Goal: Check status: Check status

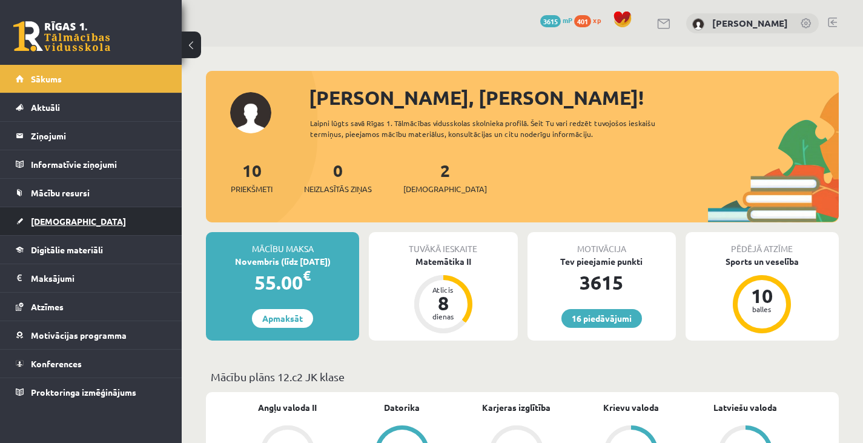
click at [93, 220] on link "[DEMOGRAPHIC_DATA]" at bounding box center [91, 221] width 151 height 28
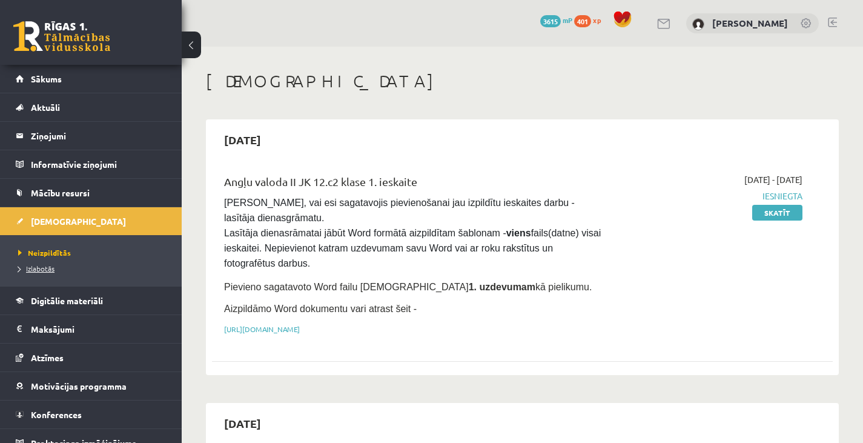
click at [35, 264] on span "Izlabotās" at bounding box center [36, 268] width 36 height 10
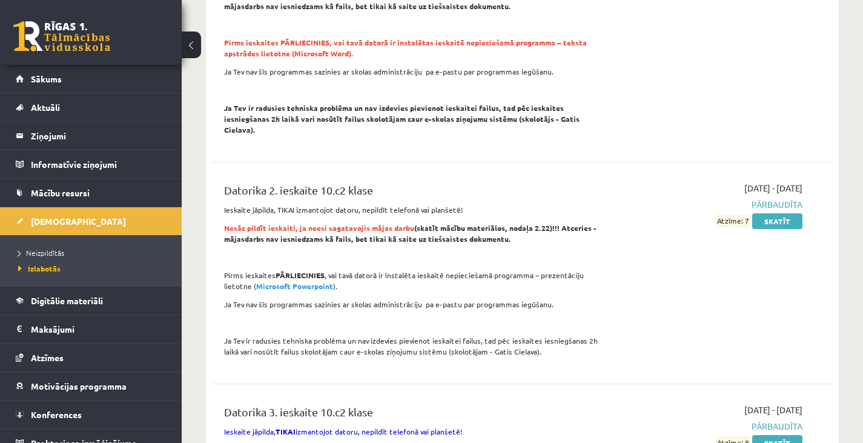
scroll to position [611, 0]
click at [67, 360] on link "Atzīmes" at bounding box center [91, 357] width 151 height 28
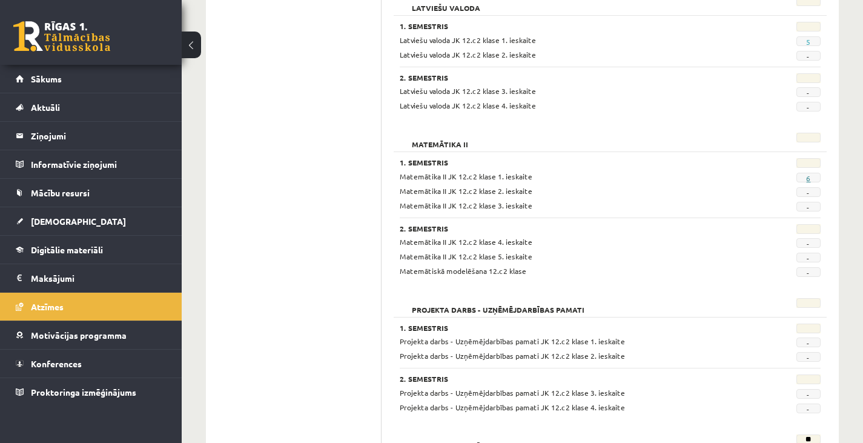
click at [807, 179] on link "6" at bounding box center [808, 178] width 4 height 10
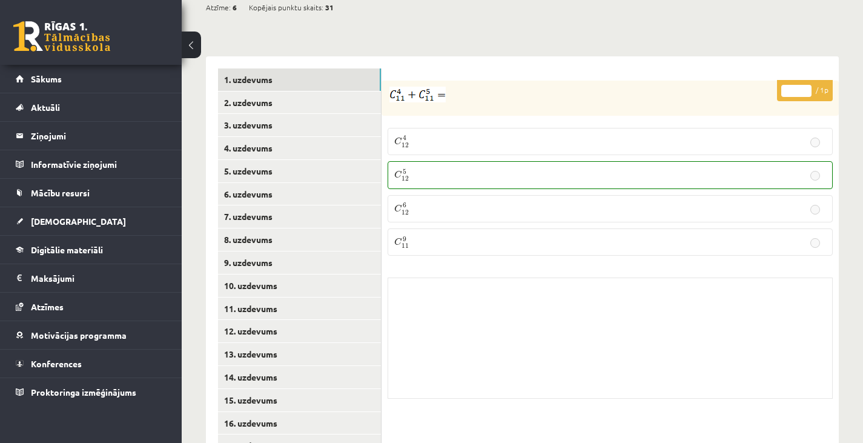
scroll to position [599, 0]
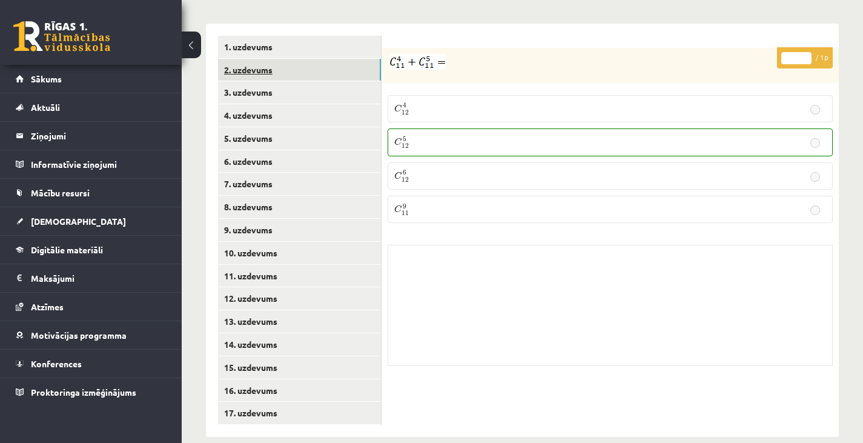
click at [339, 59] on link "2. uzdevums" at bounding box center [299, 70] width 163 height 22
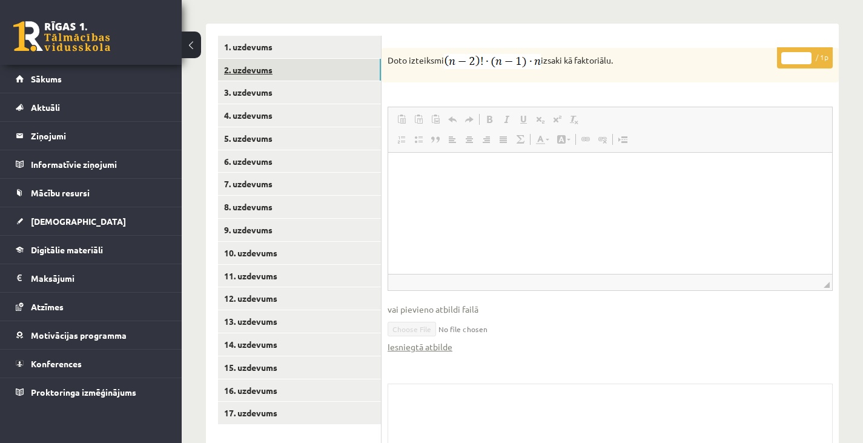
scroll to position [0, 0]
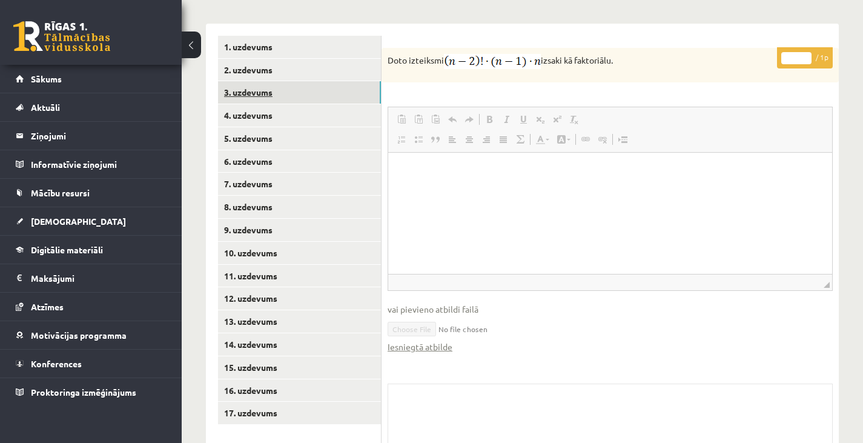
click at [351, 81] on link "3. uzdevums" at bounding box center [299, 92] width 163 height 22
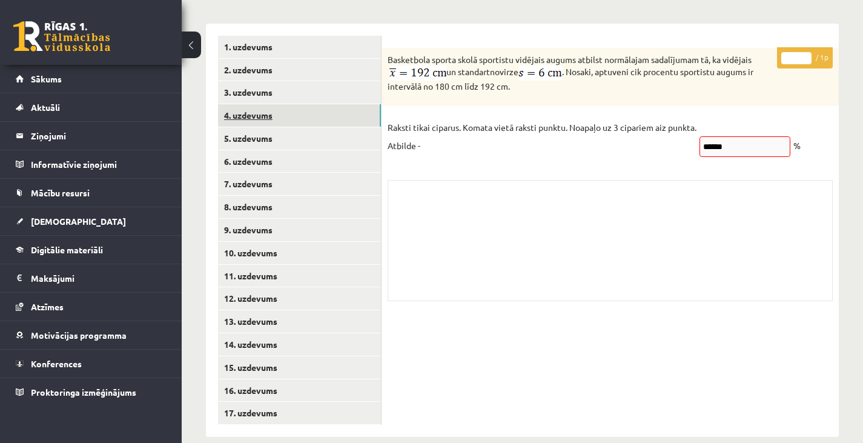
click at [306, 104] on link "4. uzdevums" at bounding box center [299, 115] width 163 height 22
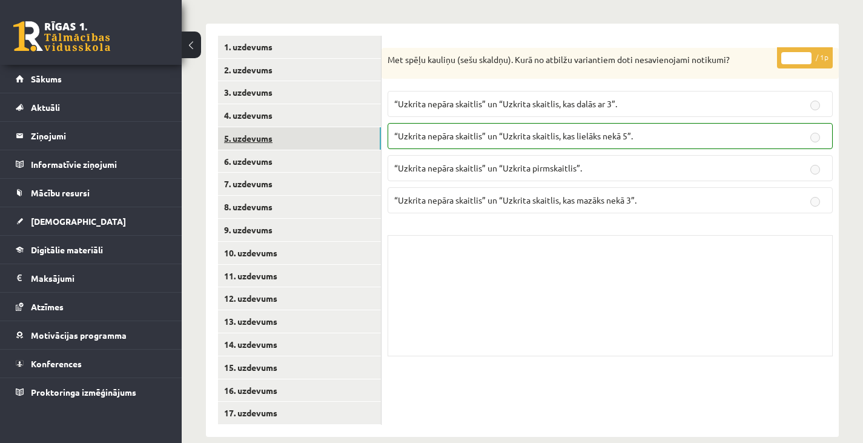
click at [323, 127] on link "5. uzdevums" at bounding box center [299, 138] width 163 height 22
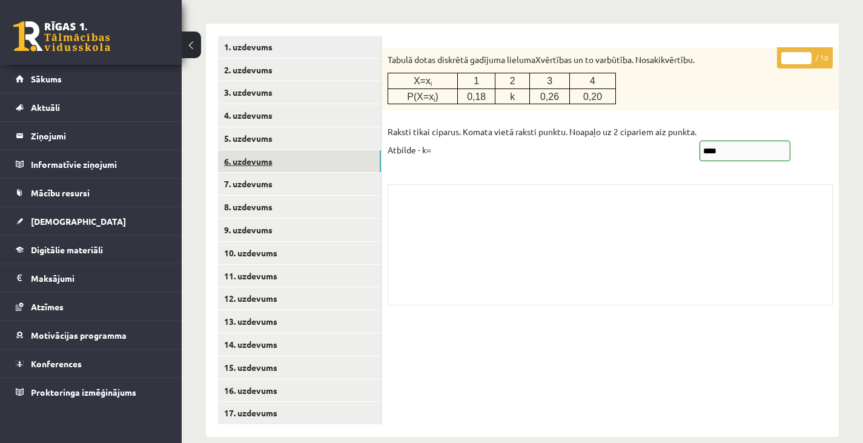
click at [328, 150] on link "6. uzdevums" at bounding box center [299, 161] width 163 height 22
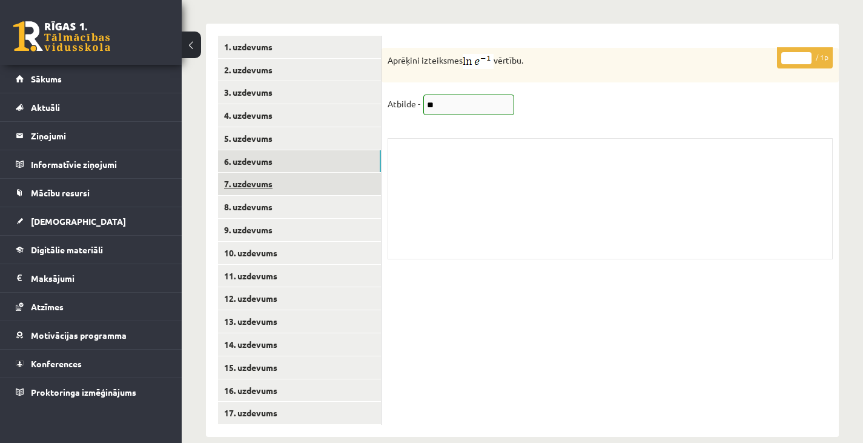
click at [327, 173] on link "7. uzdevums" at bounding box center [299, 184] width 163 height 22
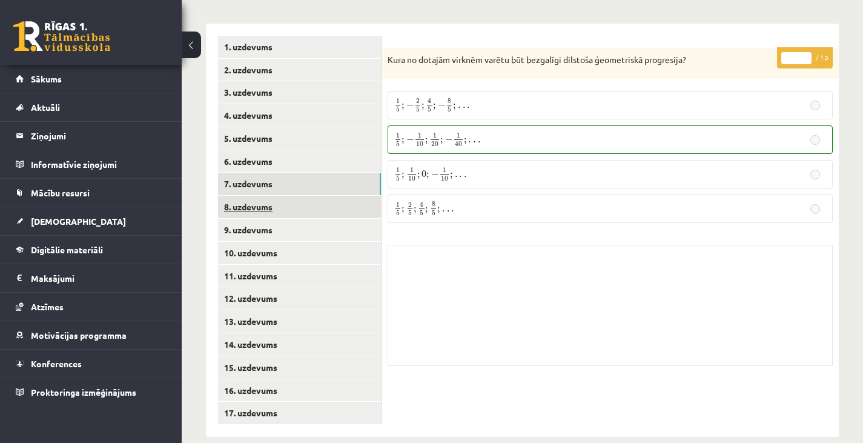
click at [323, 196] on link "8. uzdevums" at bounding box center [299, 207] width 163 height 22
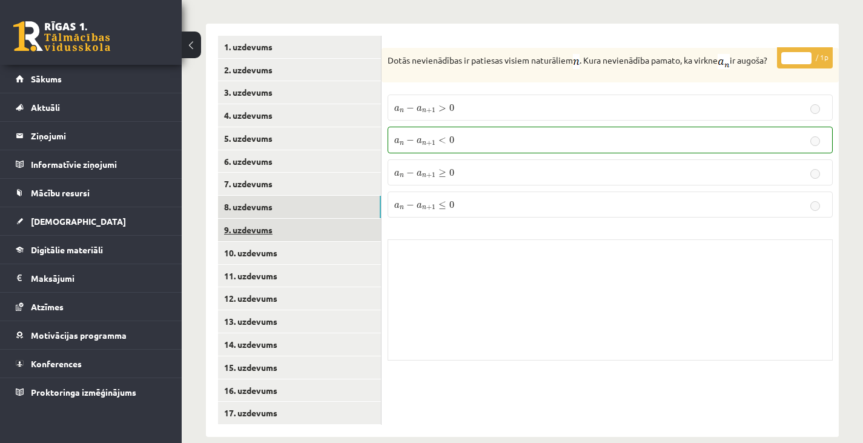
click at [322, 219] on link "9. uzdevums" at bounding box center [299, 230] width 163 height 22
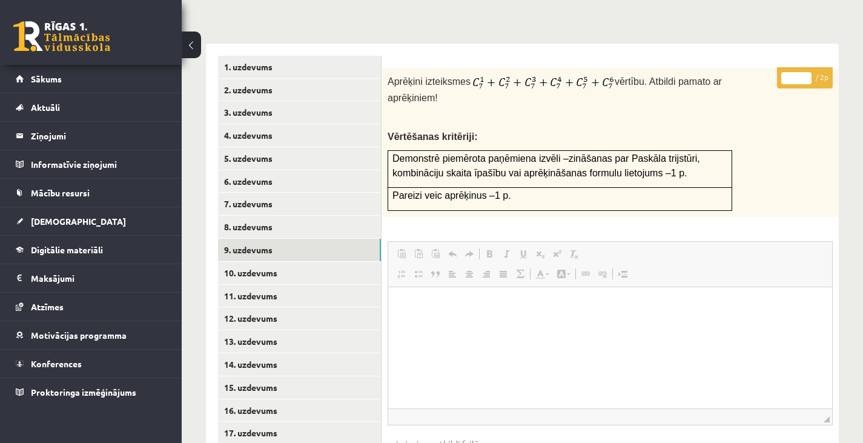
scroll to position [578, 0]
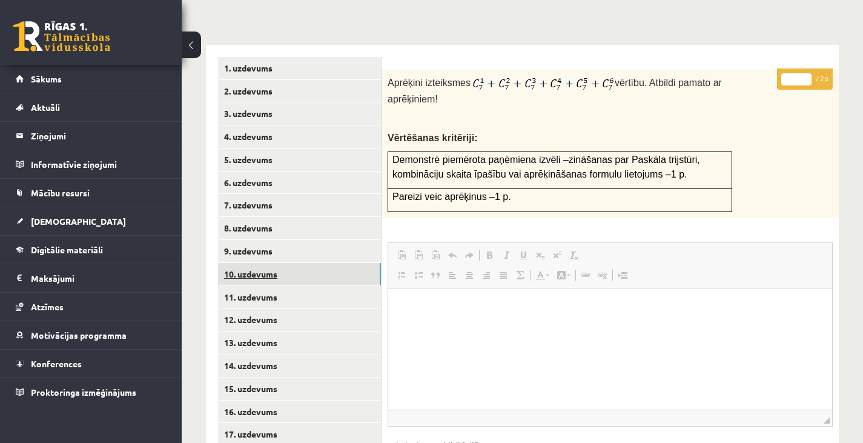
click at [366, 263] on link "10. uzdevums" at bounding box center [299, 274] width 163 height 22
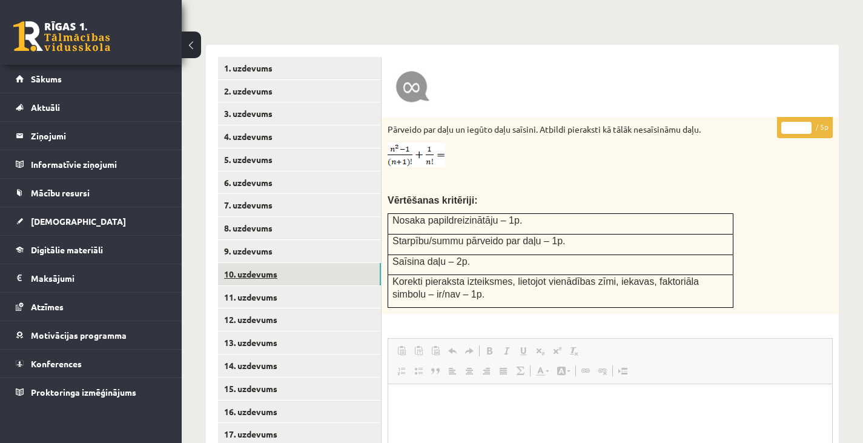
scroll to position [0, 0]
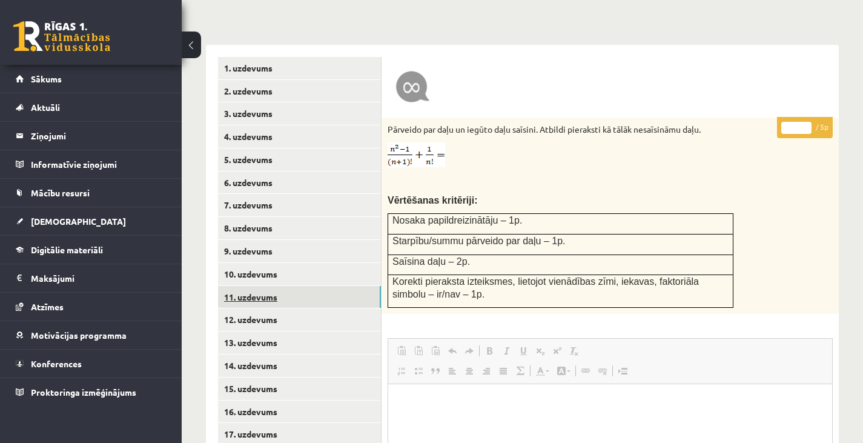
click at [303, 286] on link "11. uzdevums" at bounding box center [299, 297] width 163 height 22
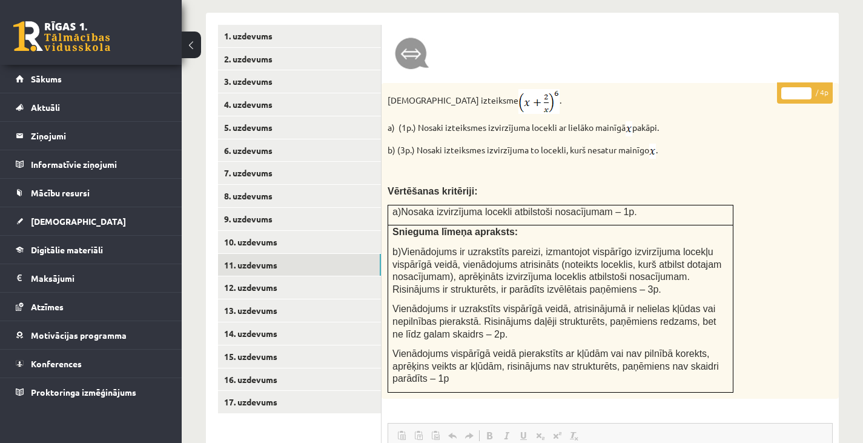
scroll to position [610, 0]
click at [307, 253] on link "11. uzdevums" at bounding box center [299, 264] width 163 height 22
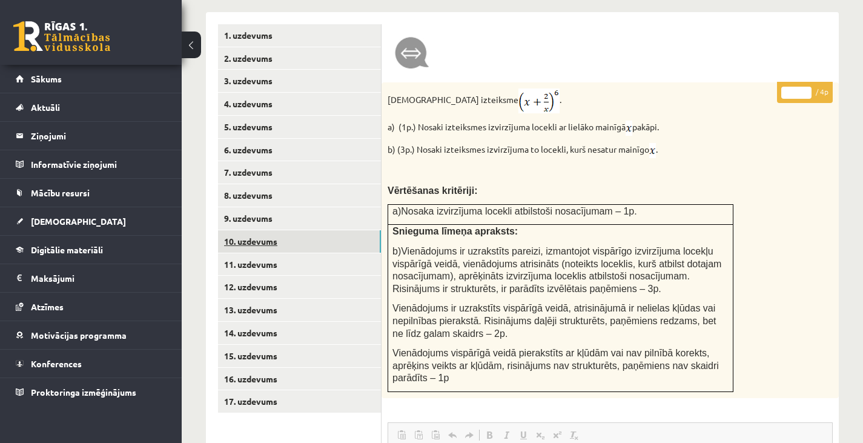
click at [310, 230] on link "10. uzdevums" at bounding box center [299, 241] width 163 height 22
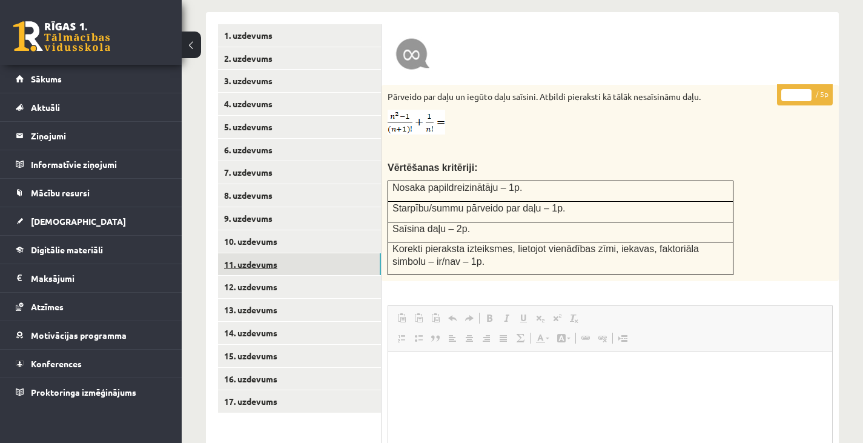
click at [327, 253] on link "11. uzdevums" at bounding box center [299, 264] width 163 height 22
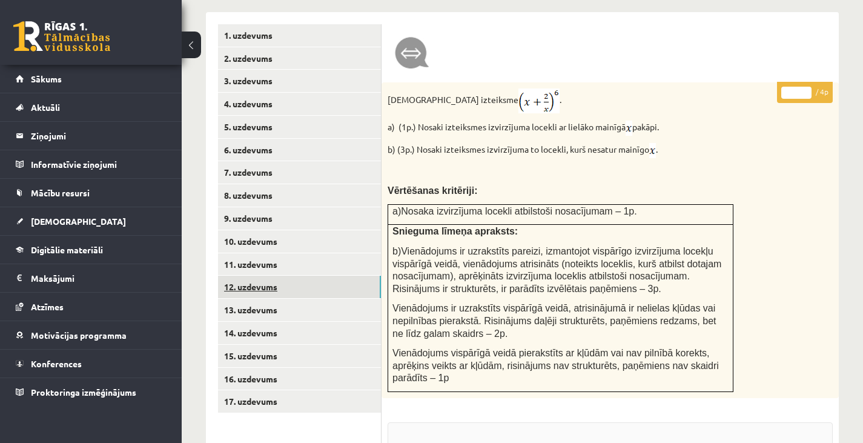
click at [327, 275] on link "12. uzdevums" at bounding box center [299, 286] width 163 height 22
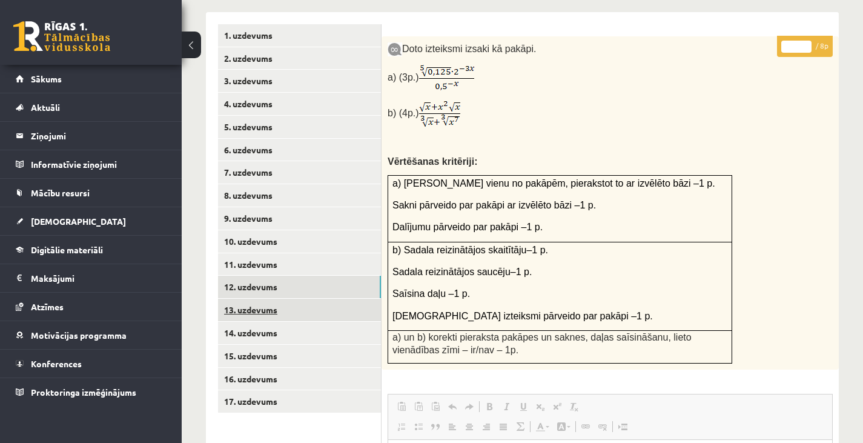
click at [268, 298] on link "13. uzdevums" at bounding box center [299, 309] width 163 height 22
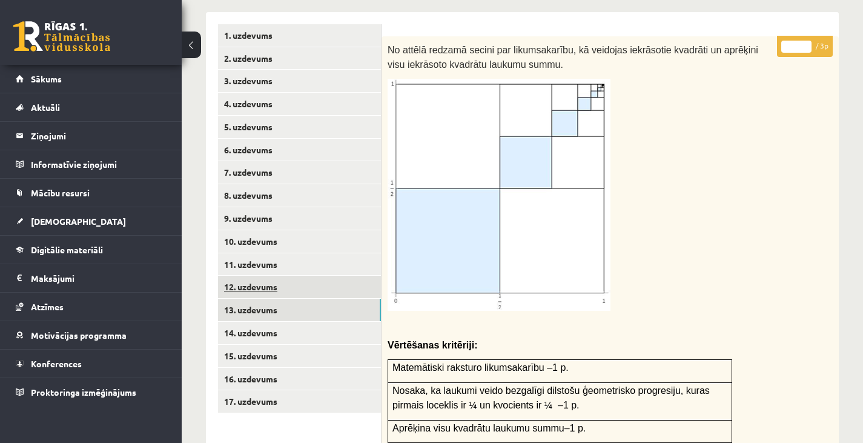
click at [295, 275] on link "12. uzdevums" at bounding box center [299, 286] width 163 height 22
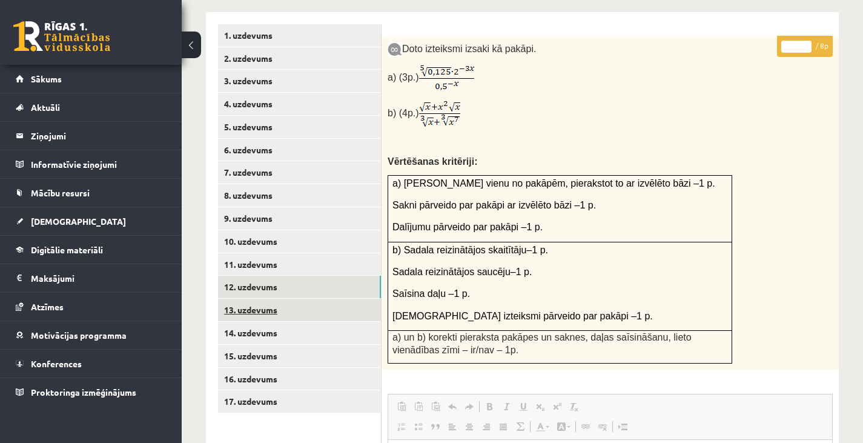
click at [291, 298] on link "13. uzdevums" at bounding box center [299, 309] width 163 height 22
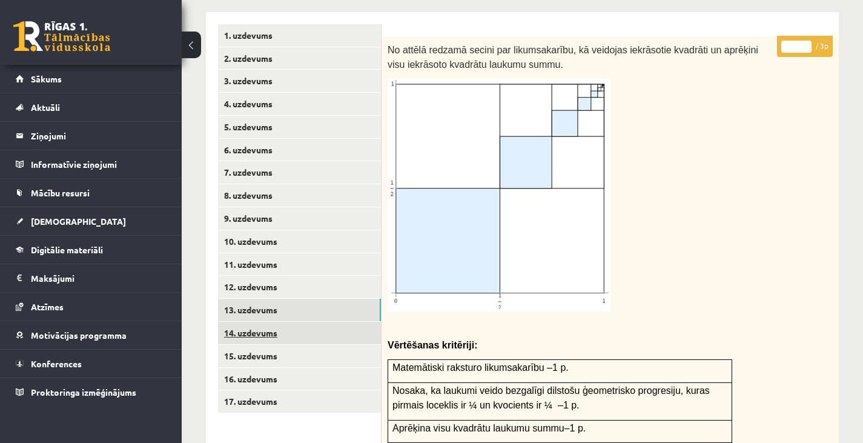
click at [335, 322] on link "14. uzdevums" at bounding box center [299, 333] width 163 height 22
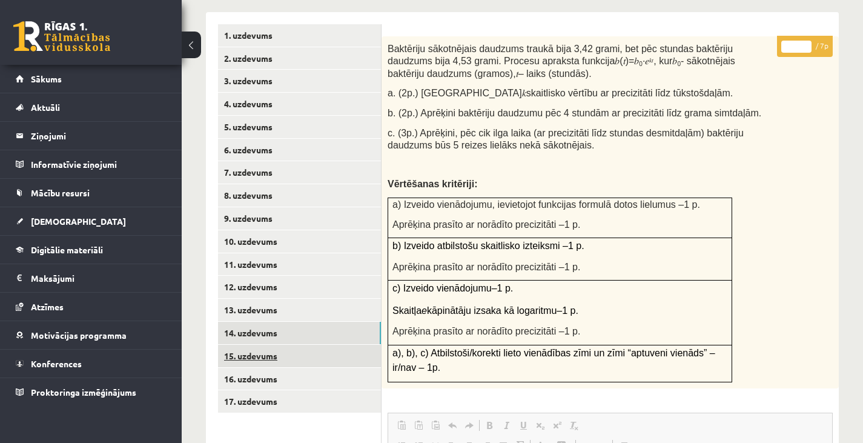
click at [302, 345] on link "15. uzdevums" at bounding box center [299, 356] width 163 height 22
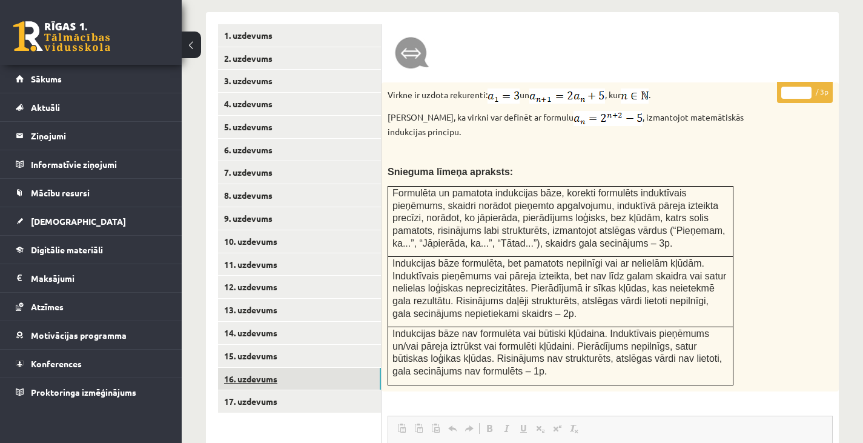
click at [315, 368] on link "16. uzdevums" at bounding box center [299, 379] width 163 height 22
